Goal: Find specific page/section: Find specific page/section

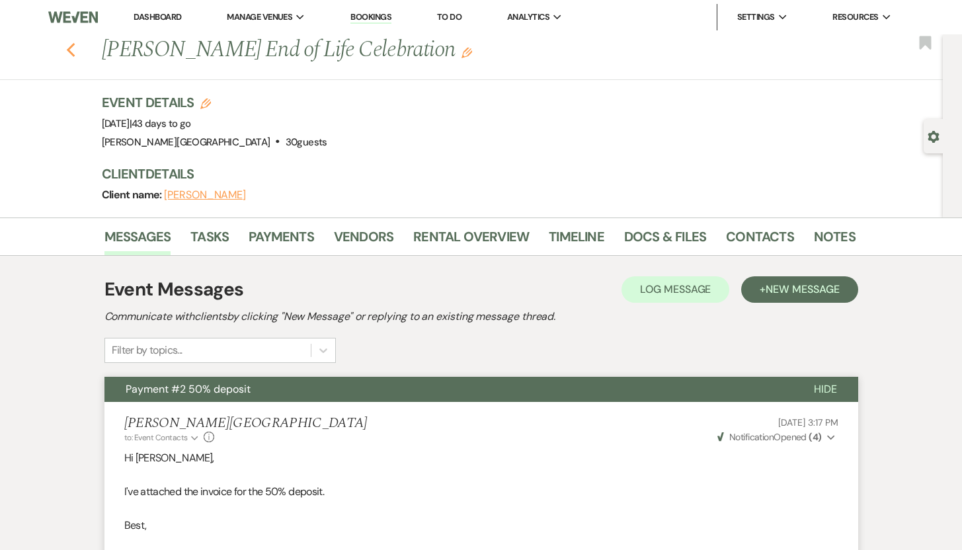
click at [75, 48] on use "button" at bounding box center [70, 50] width 9 height 15
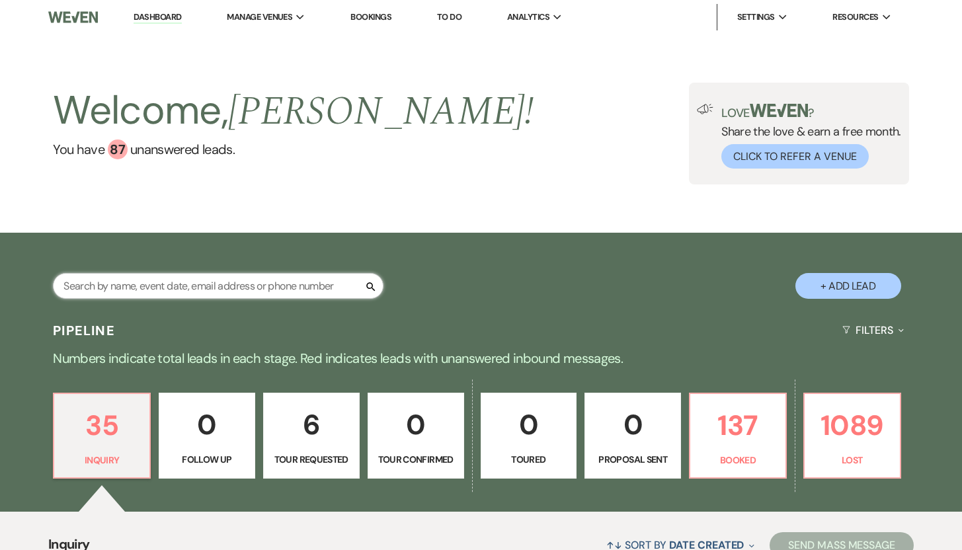
click at [127, 285] on input "text" at bounding box center [218, 286] width 330 height 26
type input "[PERSON_NAME]"
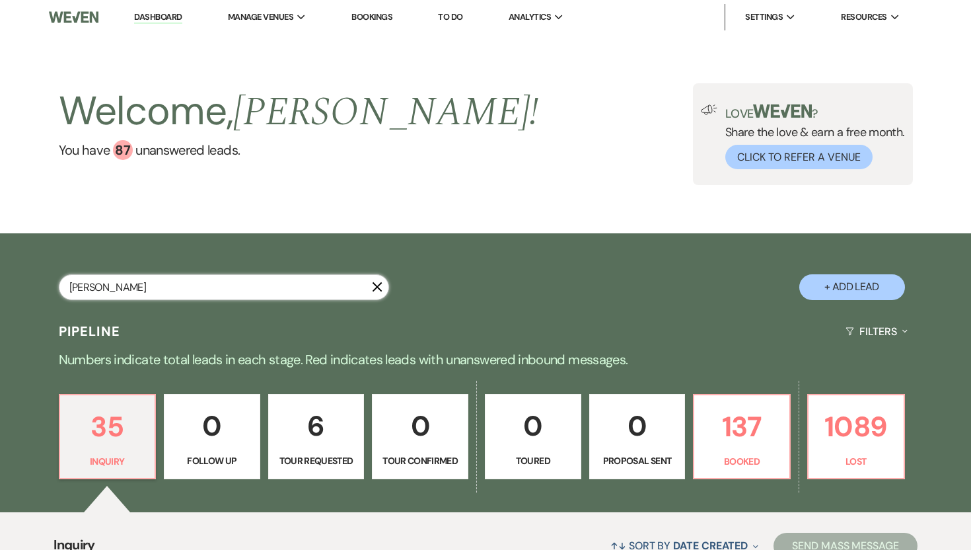
select select "8"
select select "5"
select select "8"
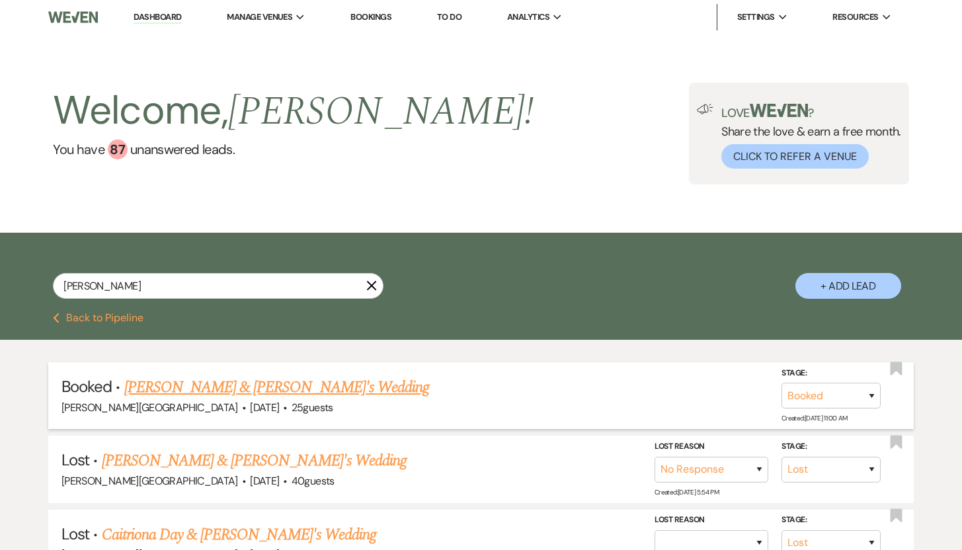
click at [171, 385] on link "[PERSON_NAME] & [PERSON_NAME]'s Wedding" at bounding box center [276, 387] width 305 height 24
